Goal: Entertainment & Leisure: Browse casually

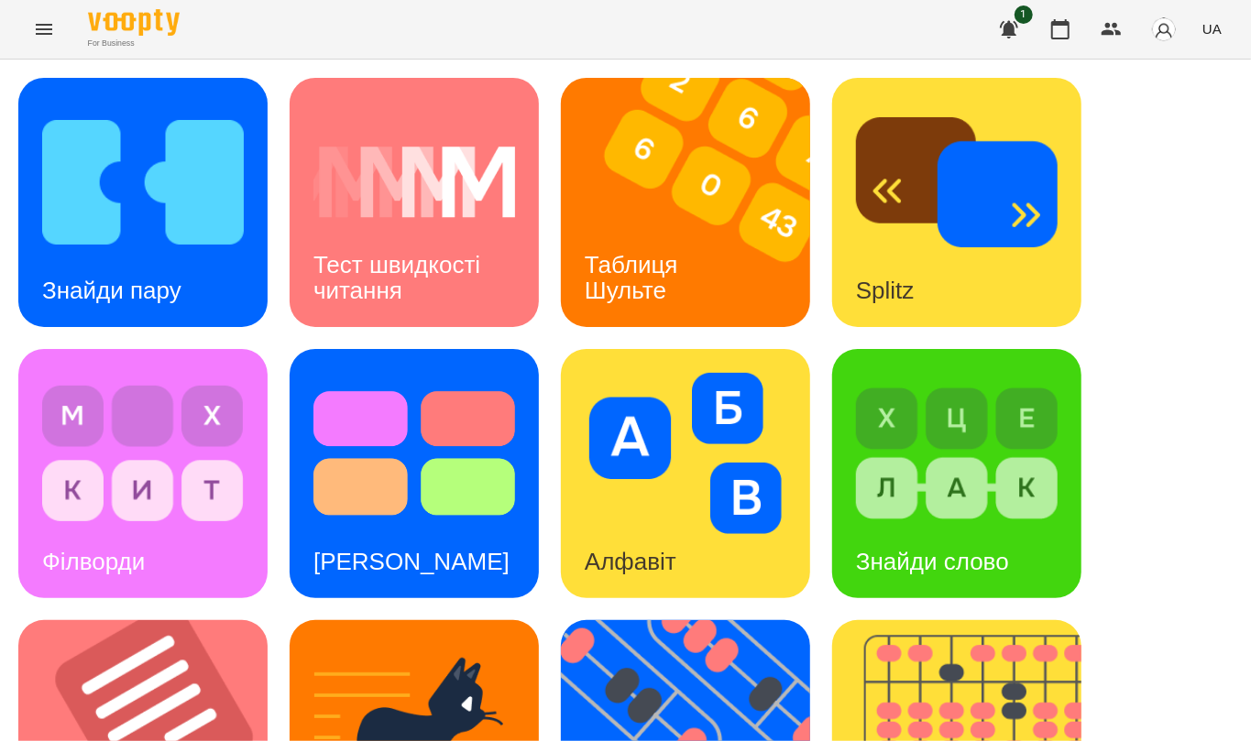
scroll to position [4, 0]
click at [239, 218] on img at bounding box center [143, 182] width 202 height 161
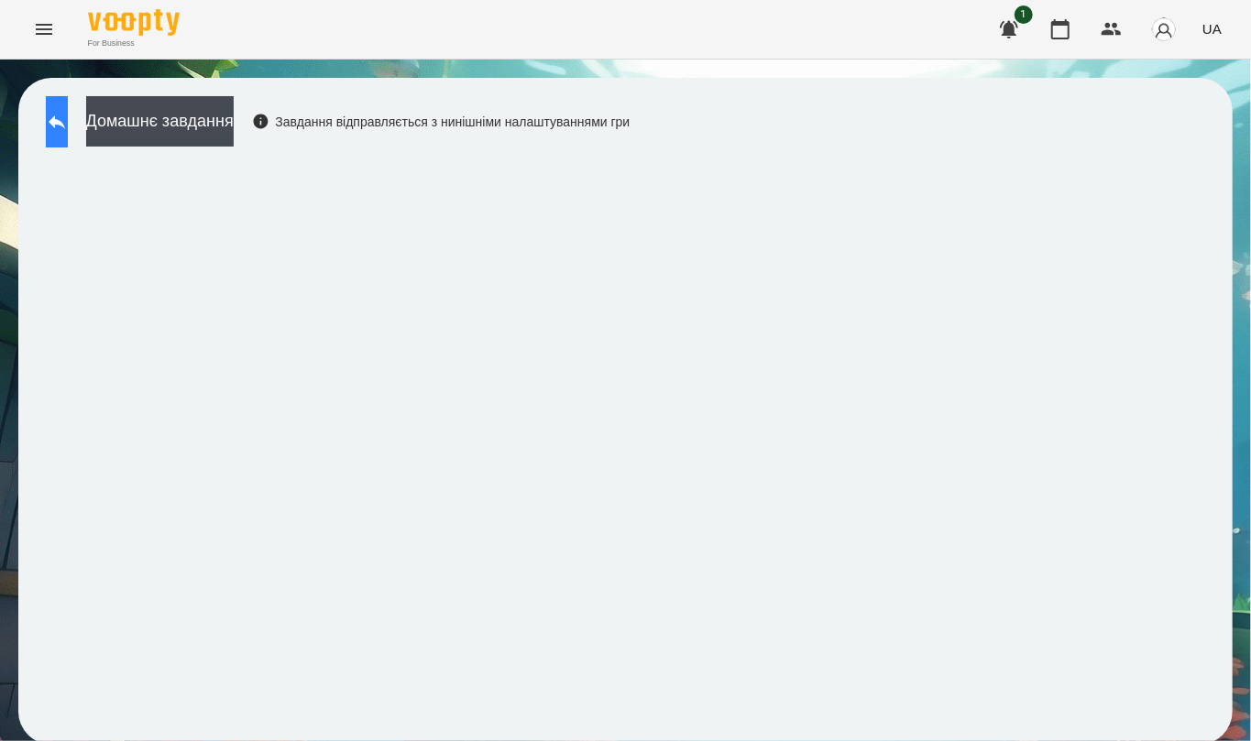
click at [65, 123] on icon at bounding box center [57, 122] width 16 height 14
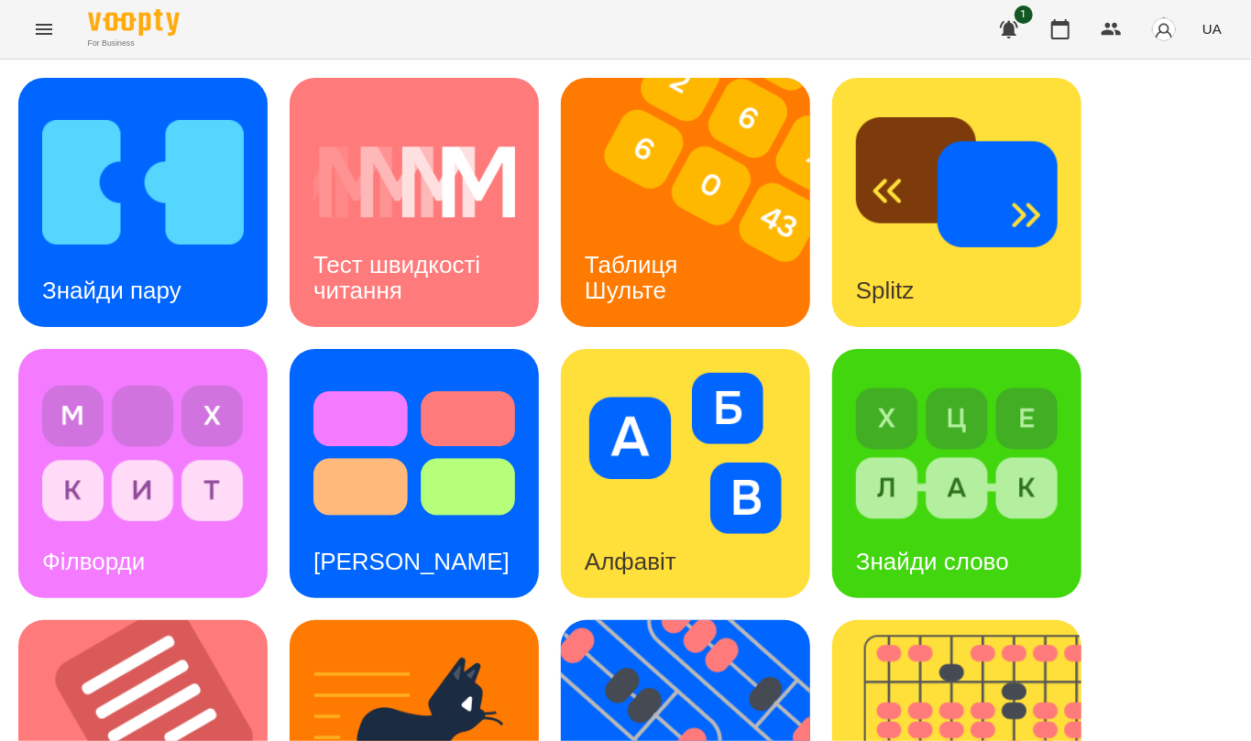
scroll to position [689, 0]
